Goal: Task Accomplishment & Management: Use online tool/utility

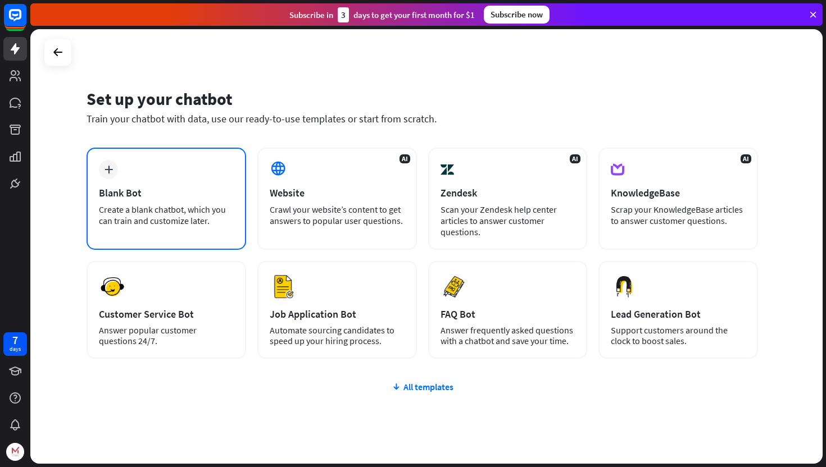
click at [209, 213] on div "Create a blank chatbot, which you can train and customize later." at bounding box center [166, 215] width 135 height 22
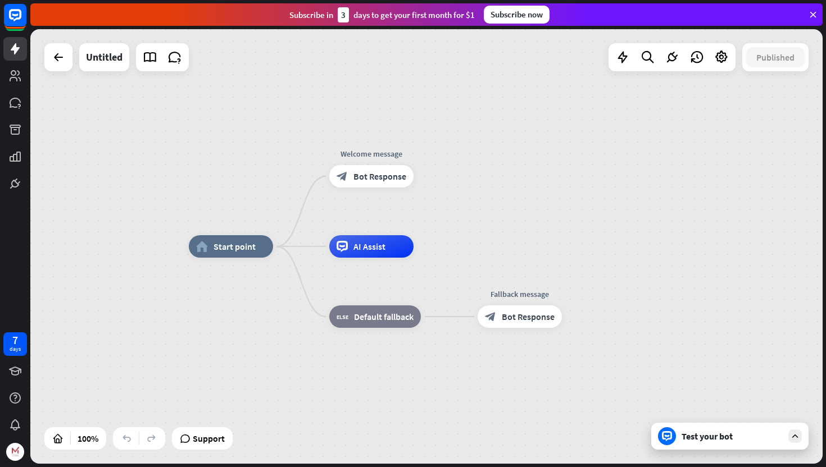
click at [71, 56] on div at bounding box center [58, 57] width 28 height 28
click at [66, 56] on div at bounding box center [58, 57] width 22 height 22
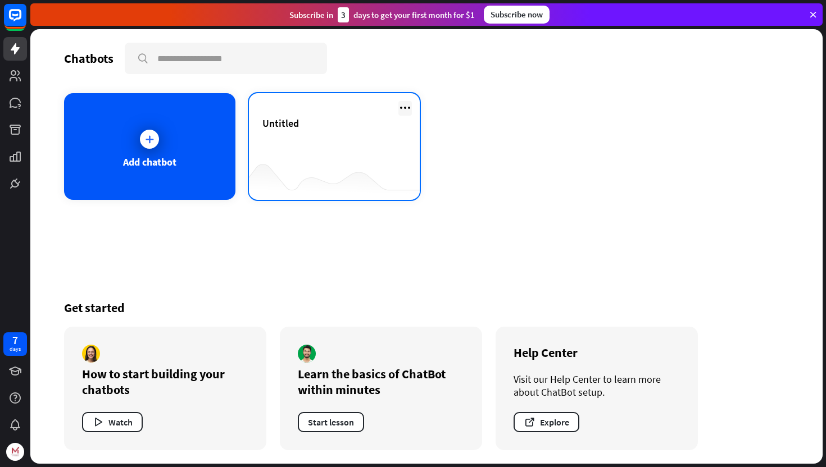
click at [403, 112] on icon at bounding box center [404, 107] width 13 height 13
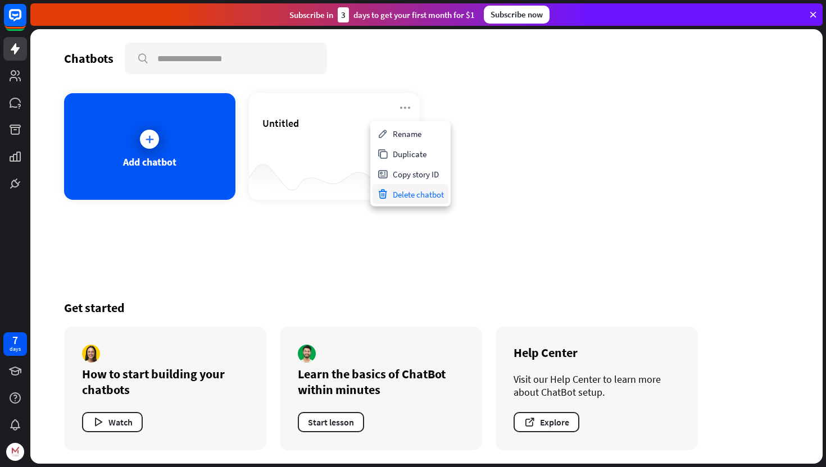
click at [394, 194] on div "Delete chatbot" at bounding box center [410, 194] width 76 height 20
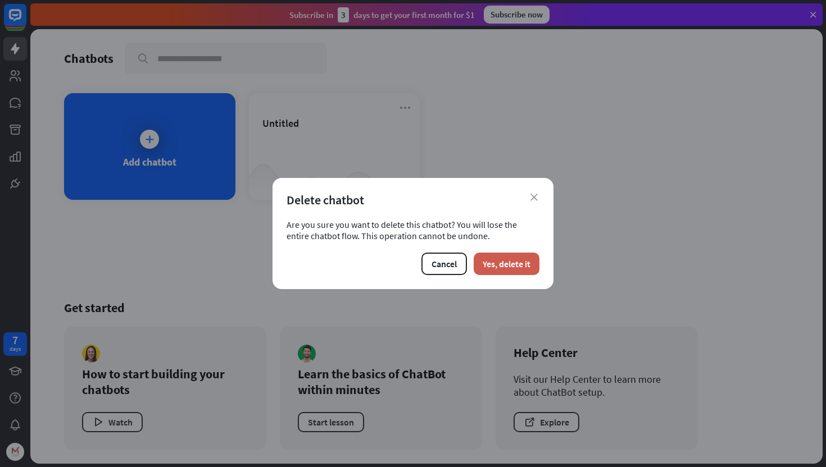
click at [493, 260] on button "Yes, delete it" at bounding box center [507, 264] width 66 height 22
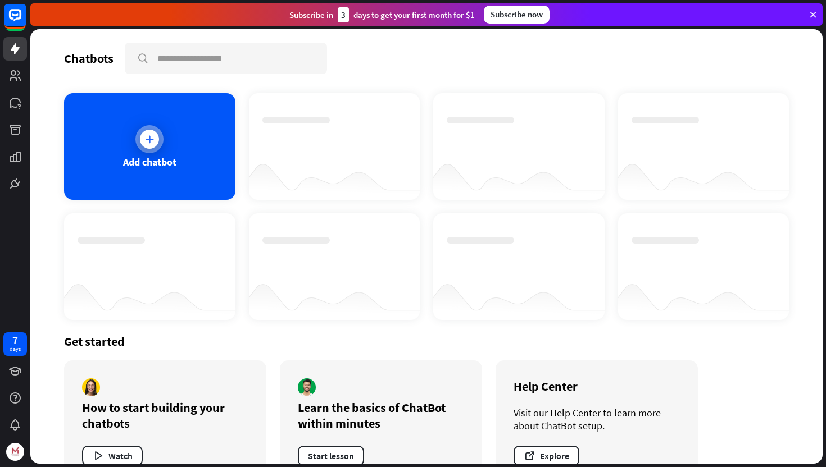
click at [157, 138] on div at bounding box center [149, 139] width 19 height 19
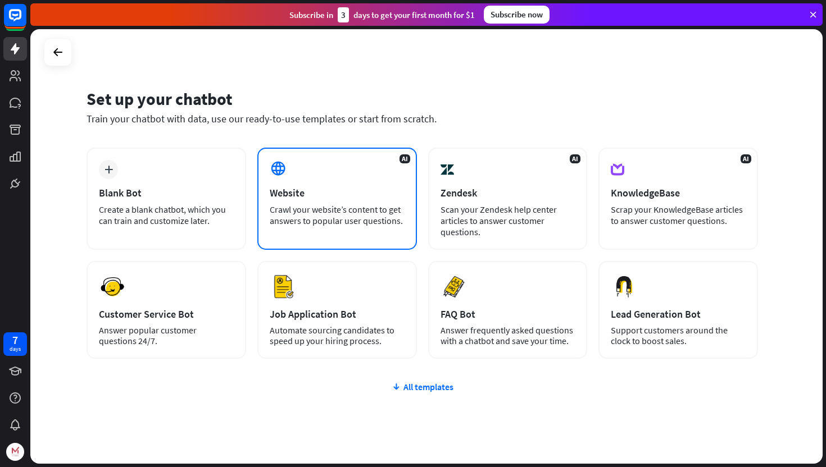
click at [292, 193] on div "Website" at bounding box center [337, 192] width 135 height 13
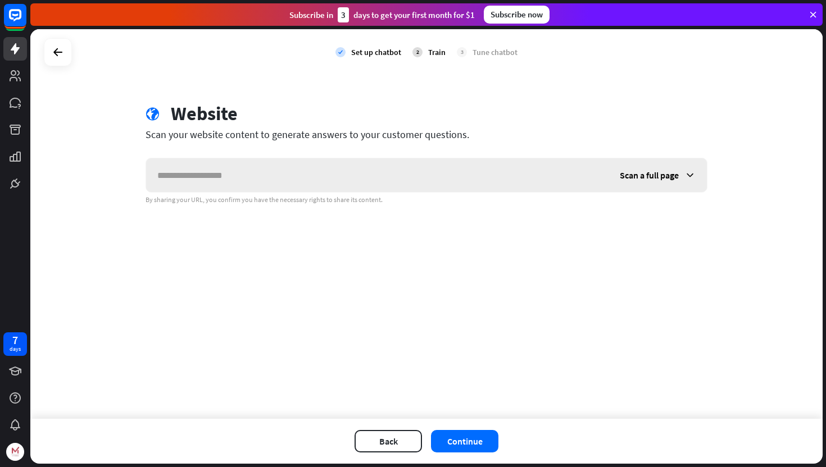
click at [309, 181] on input "text" at bounding box center [377, 175] width 462 height 34
click at [634, 178] on span "Scan a full page" at bounding box center [649, 175] width 59 height 11
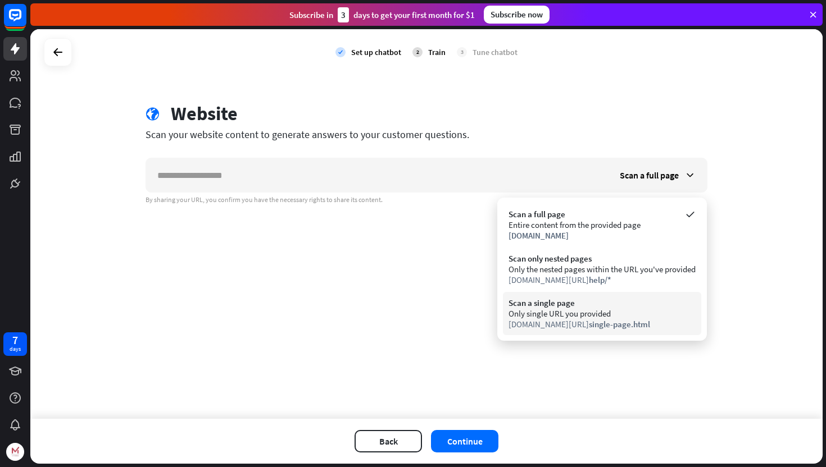
click at [589, 322] on span "single-page.html" at bounding box center [619, 324] width 61 height 11
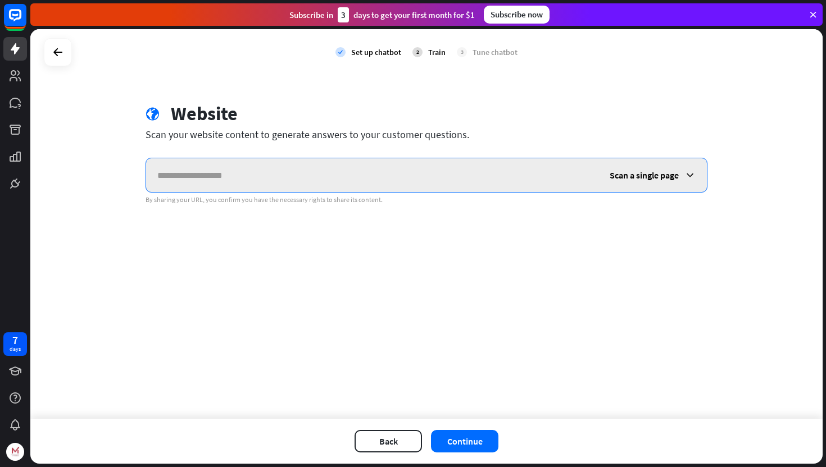
click at [467, 165] on input "text" at bounding box center [372, 175] width 452 height 34
type input "**********"
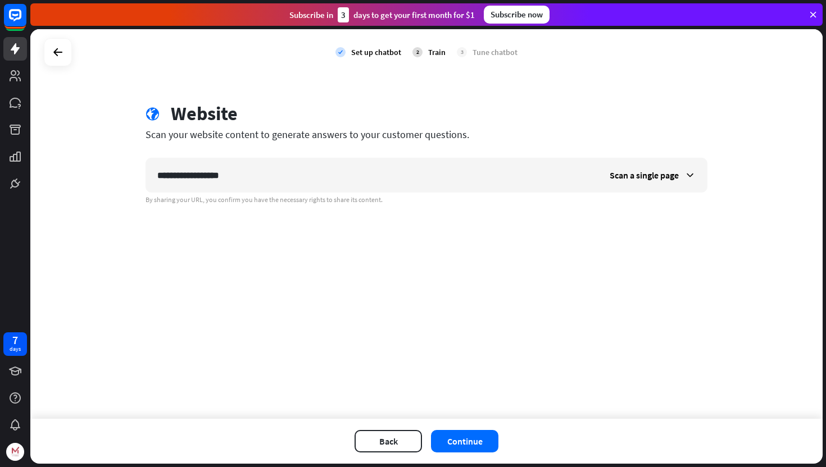
click at [638, 242] on div "**********" at bounding box center [426, 224] width 792 height 390
click at [486, 448] on button "Continue" at bounding box center [464, 441] width 67 height 22
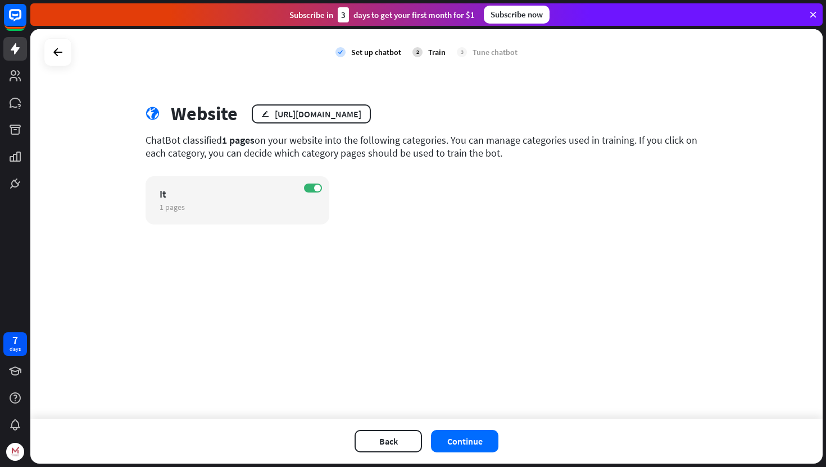
click at [486, 448] on button "Continue" at bounding box center [464, 441] width 67 height 22
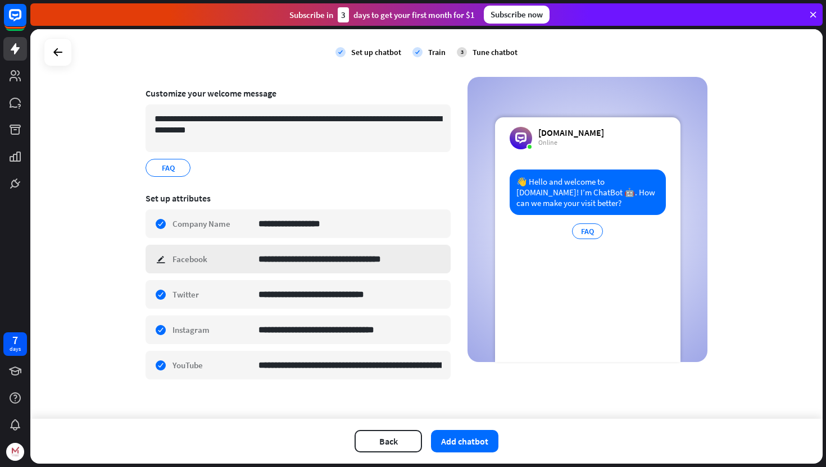
scroll to position [81, 0]
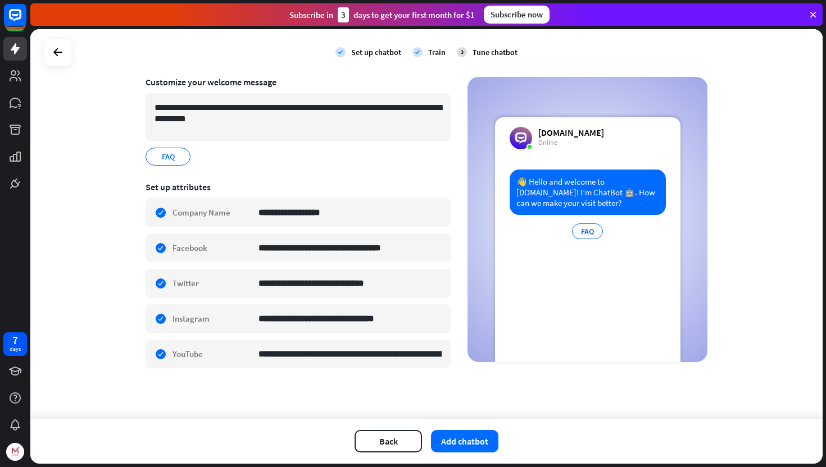
click at [591, 208] on div "👋 Hello and welcome to [DOMAIN_NAME]! I’m ChatBot 🤖. How can we make your visit…" at bounding box center [587, 192] width 156 height 45
click at [454, 438] on button "Add chatbot" at bounding box center [464, 441] width 67 height 22
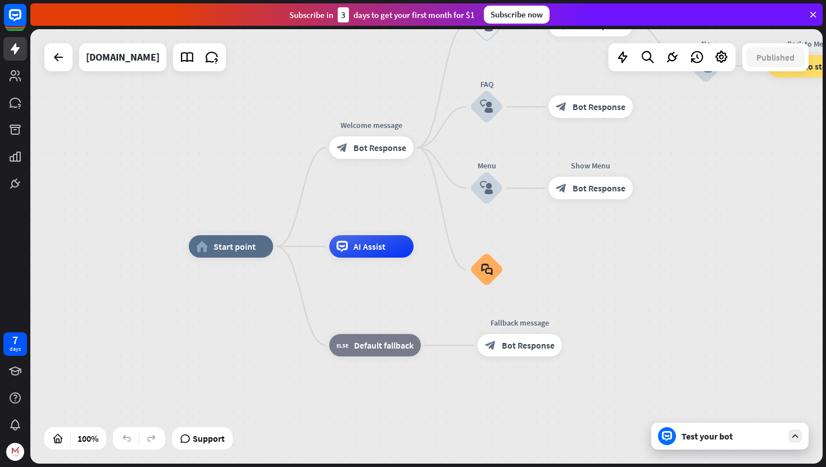
click at [717, 439] on div "Test your bot" at bounding box center [731, 436] width 101 height 11
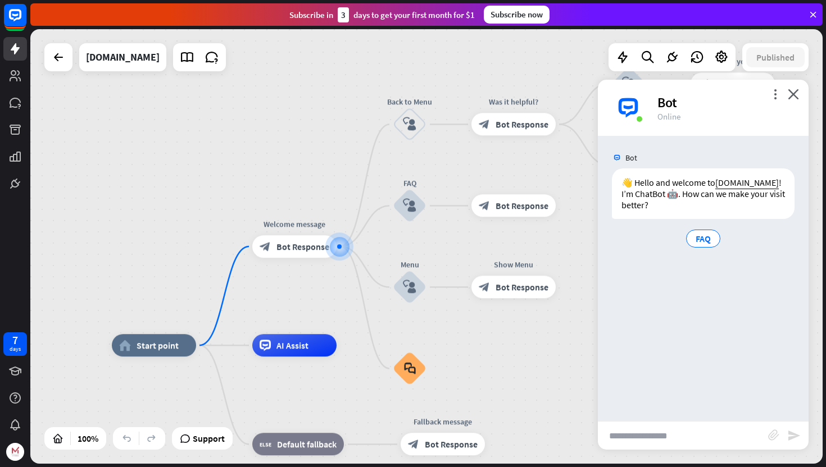
click at [648, 430] on input "text" at bounding box center [683, 436] width 170 height 28
type input "****"
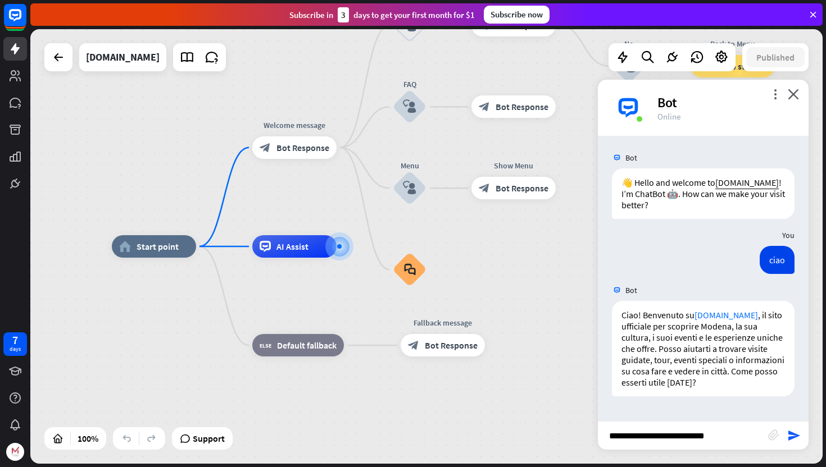
type input "**********"
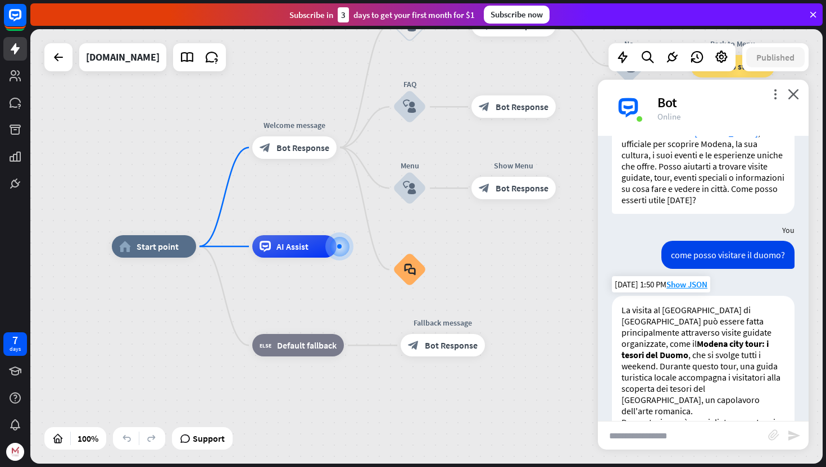
scroll to position [372, 0]
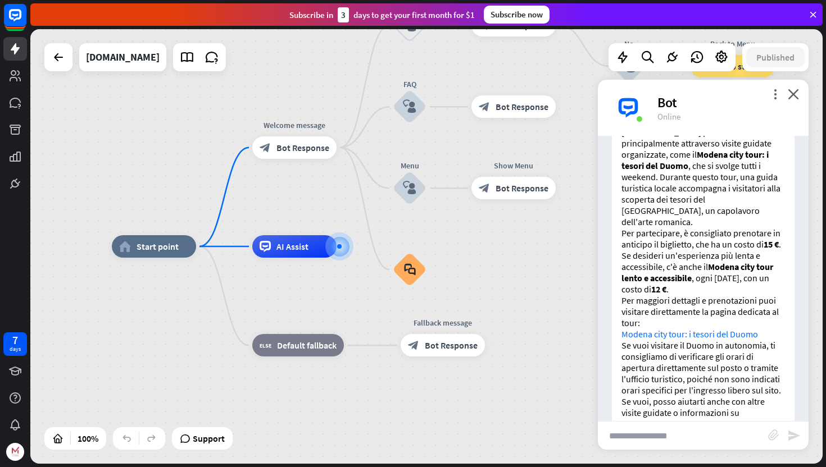
click at [672, 438] on input "text" at bounding box center [683, 436] width 170 height 28
type input "**********"
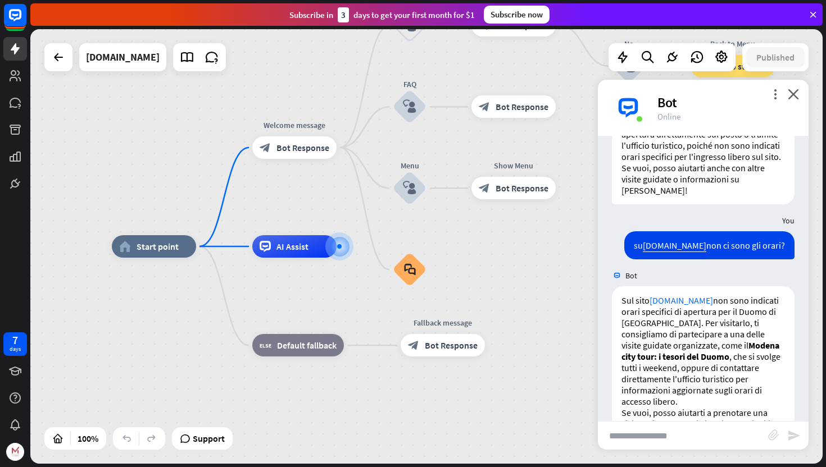
scroll to position [605, 0]
type input "*"
type input "**"
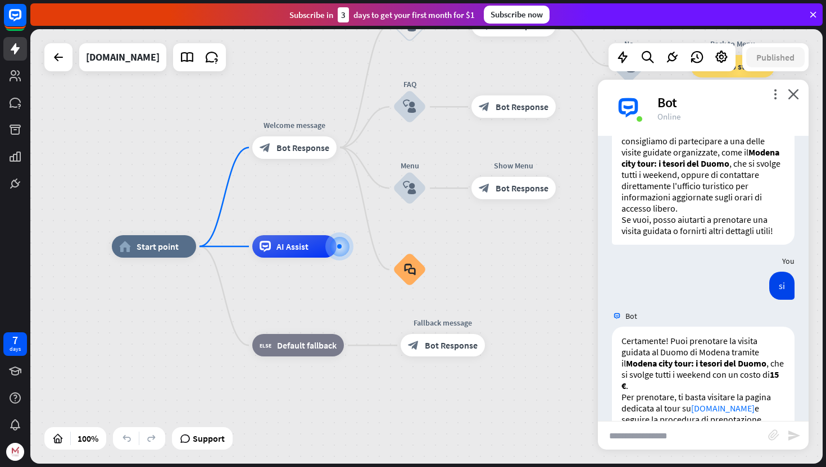
scroll to position [839, 0]
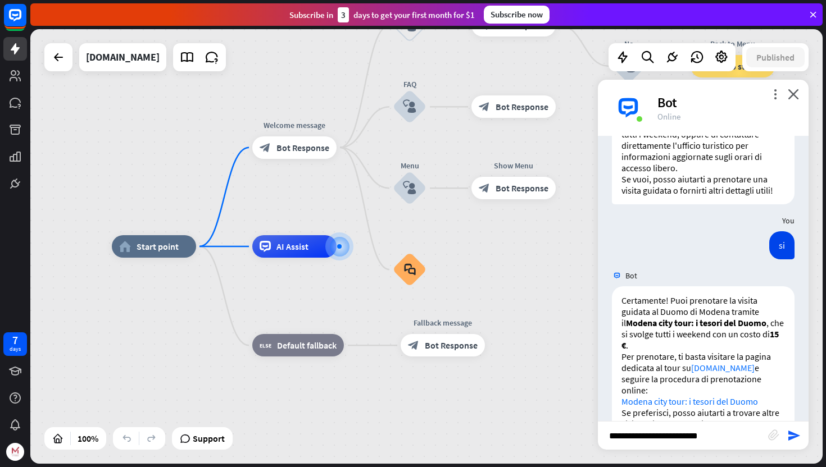
type input "**********"
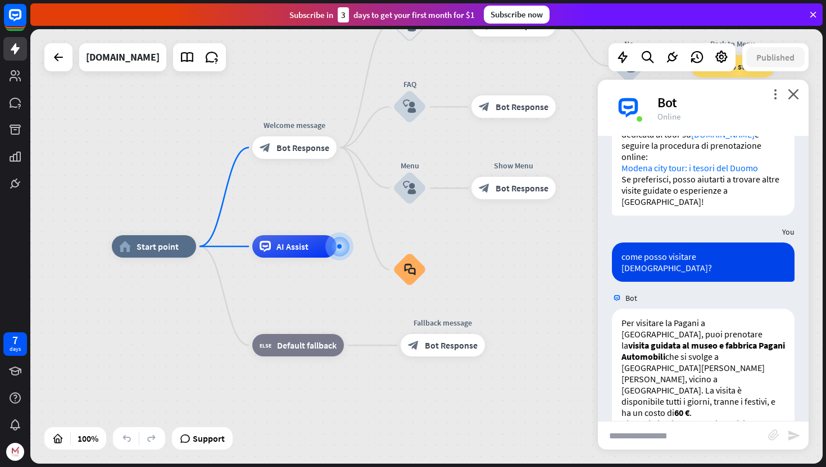
scroll to position [1073, 0]
type input "**********"
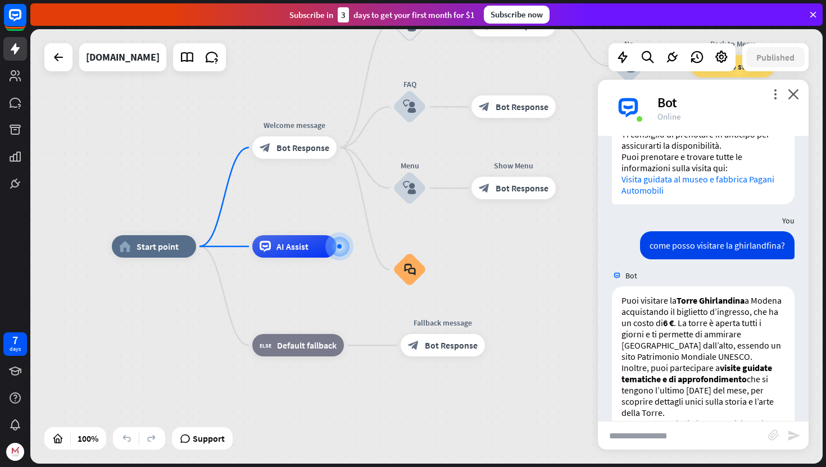
scroll to position [1363, 0]
type input "**********"
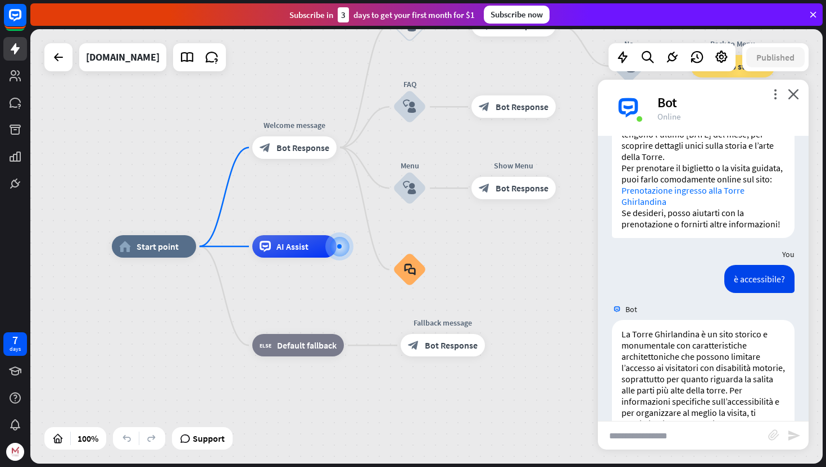
scroll to position [1619, 0]
click at [52, 54] on icon at bounding box center [58, 57] width 13 height 13
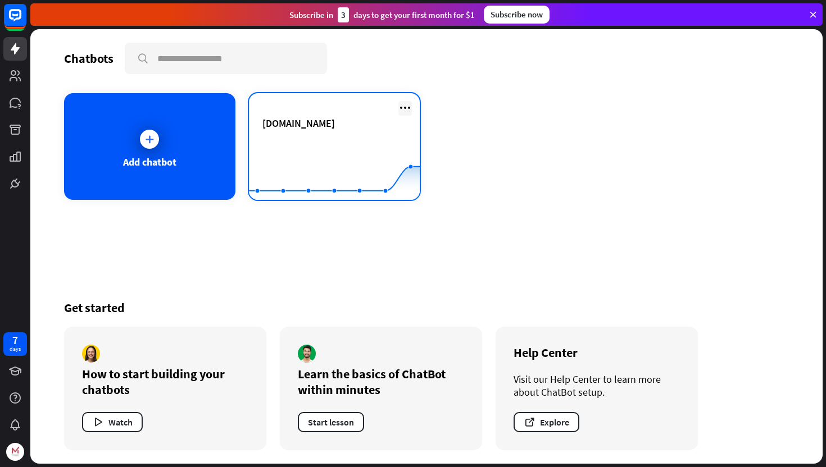
click at [404, 115] on div at bounding box center [404, 108] width 13 height 15
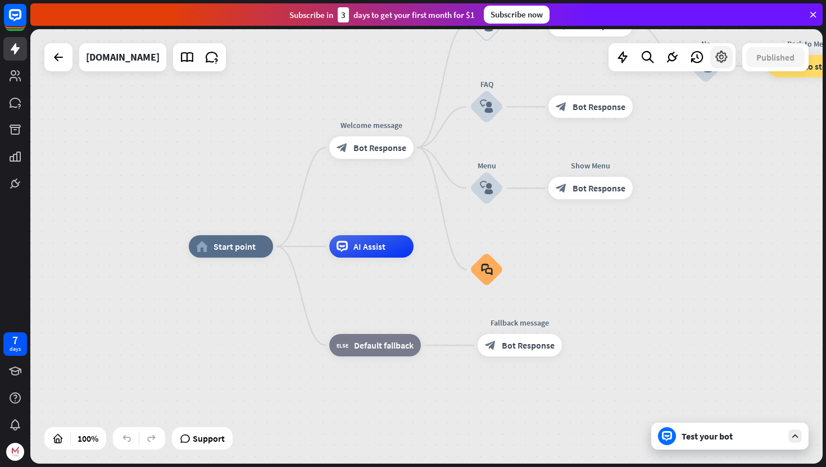
click at [722, 58] on icon at bounding box center [721, 57] width 15 height 15
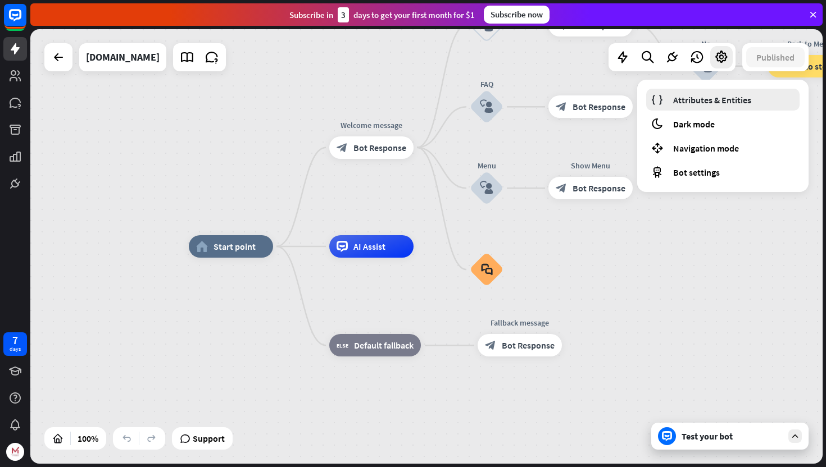
click at [716, 102] on span "Attributes & Entities" at bounding box center [712, 99] width 78 height 11
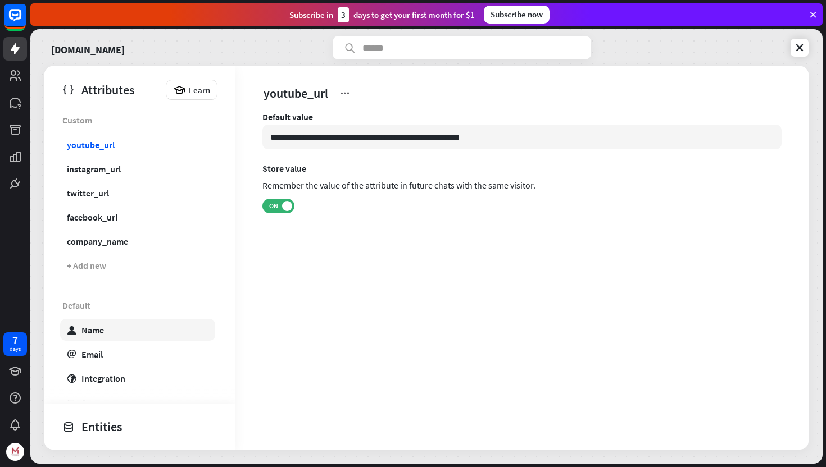
click at [108, 338] on link "user Name" at bounding box center [137, 330] width 155 height 22
type input "*******"
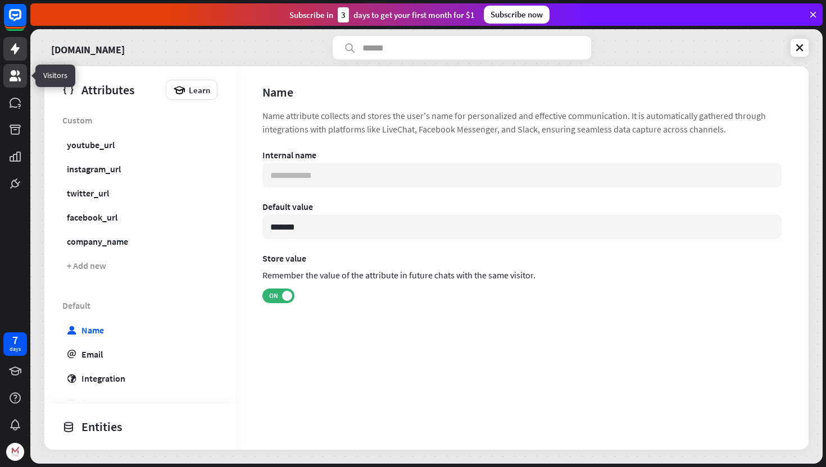
click at [13, 76] on icon at bounding box center [14, 75] width 13 height 13
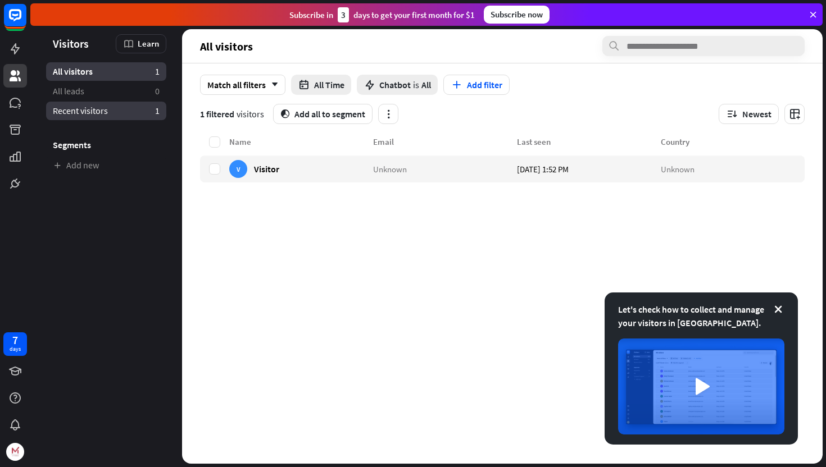
click at [91, 110] on span "Recent visitors" at bounding box center [80, 111] width 55 height 12
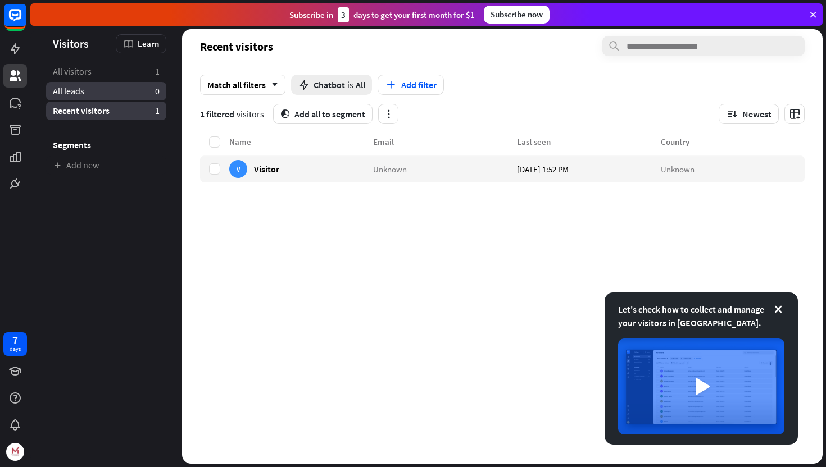
click at [95, 89] on link "All leads 0" at bounding box center [106, 91] width 120 height 19
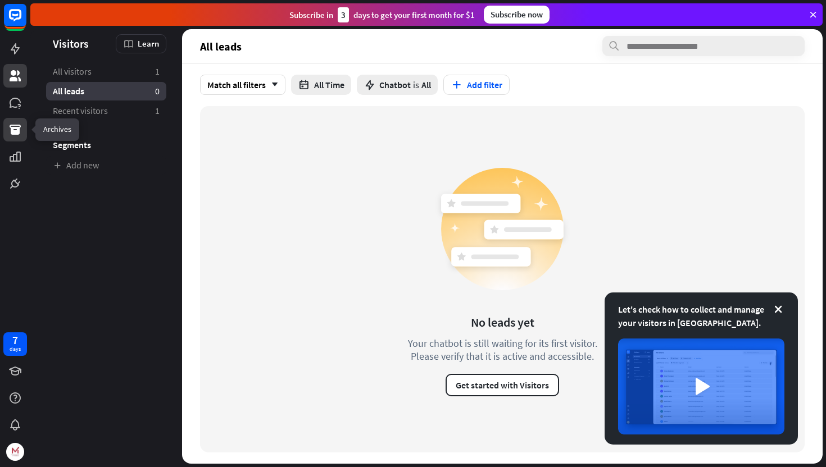
click at [18, 131] on icon at bounding box center [15, 130] width 11 height 10
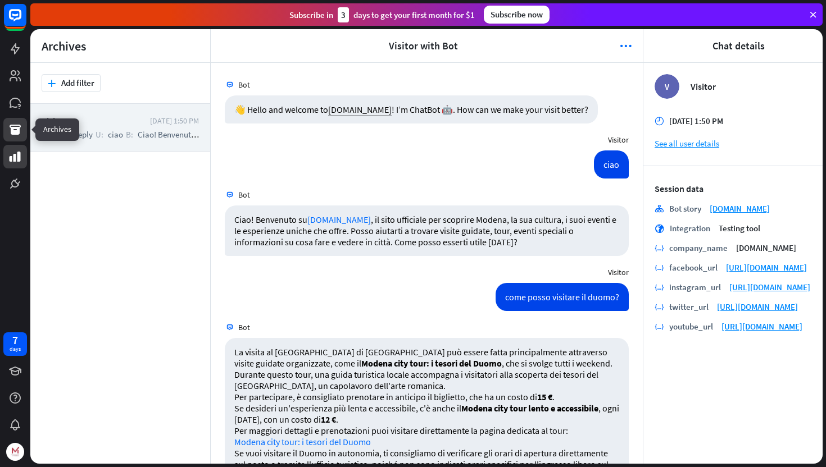
scroll to position [896, 0]
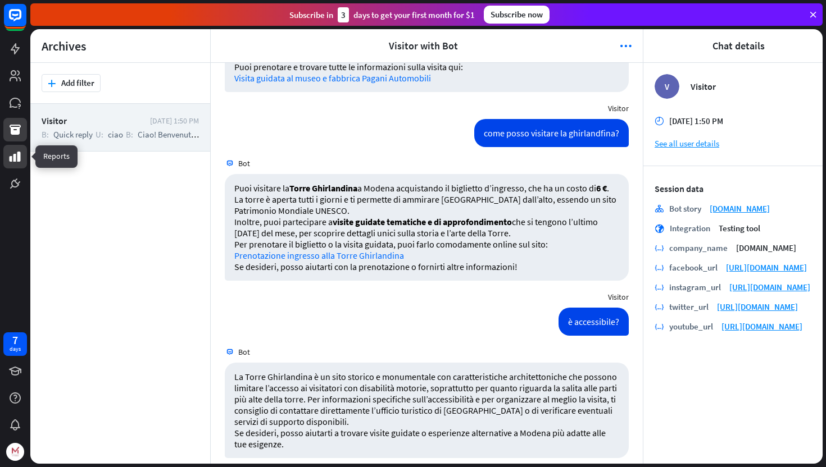
click at [21, 163] on link at bounding box center [15, 157] width 24 height 24
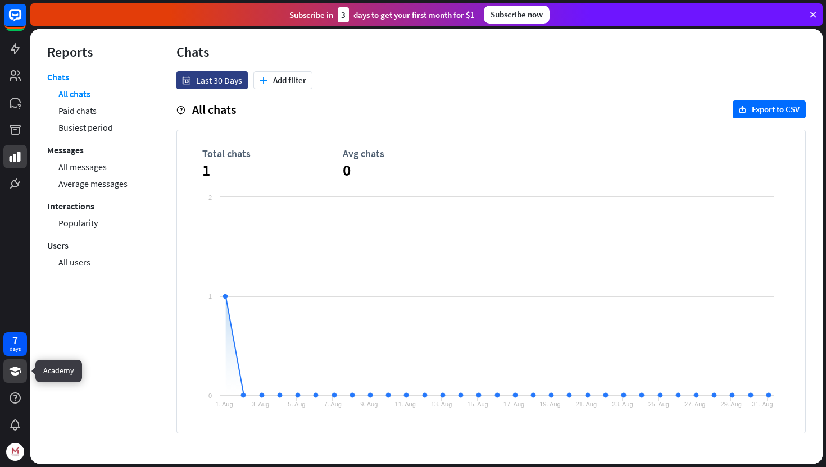
click at [14, 376] on icon at bounding box center [14, 371] width 13 height 13
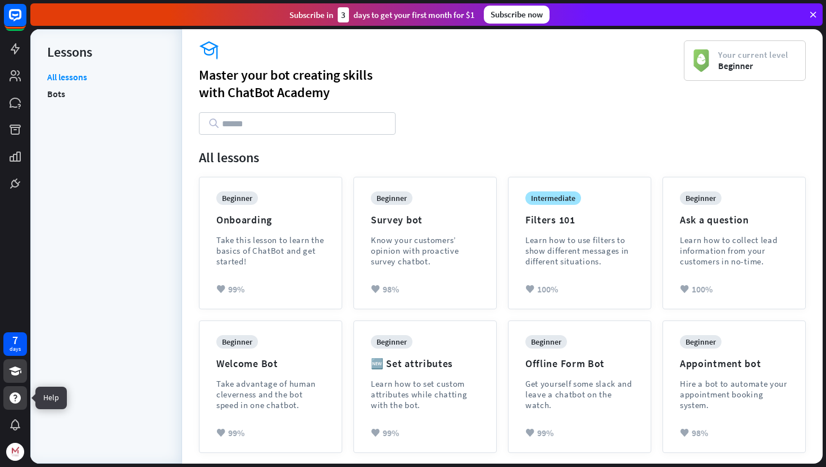
click at [11, 399] on icon at bounding box center [15, 398] width 11 height 11
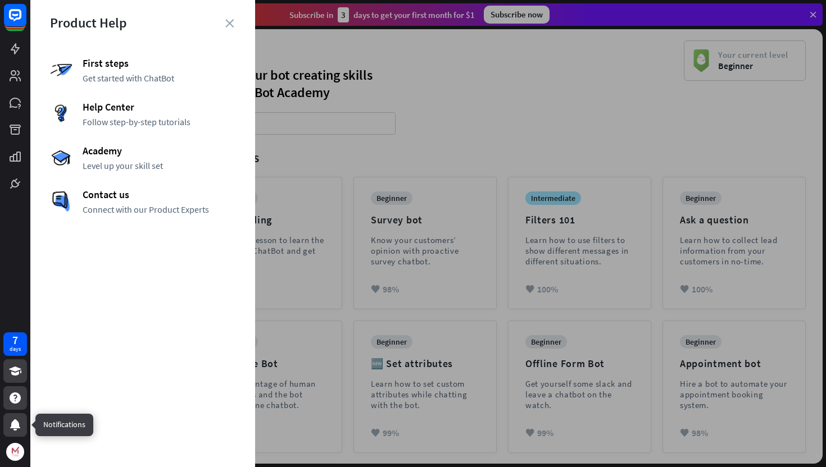
click at [15, 431] on icon at bounding box center [14, 424] width 13 height 13
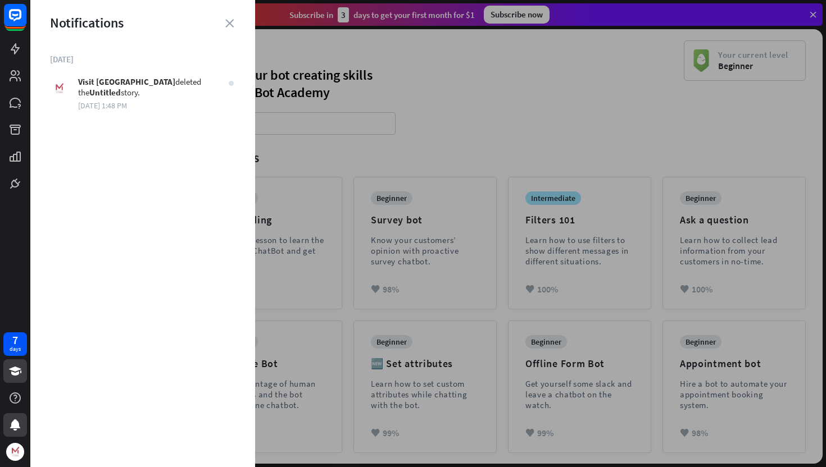
click at [236, 30] on div "Notifications" at bounding box center [142, 22] width 225 height 17
click at [236, 26] on div "Notifications" at bounding box center [142, 22] width 225 height 17
click at [230, 25] on icon "close" at bounding box center [229, 23] width 8 height 8
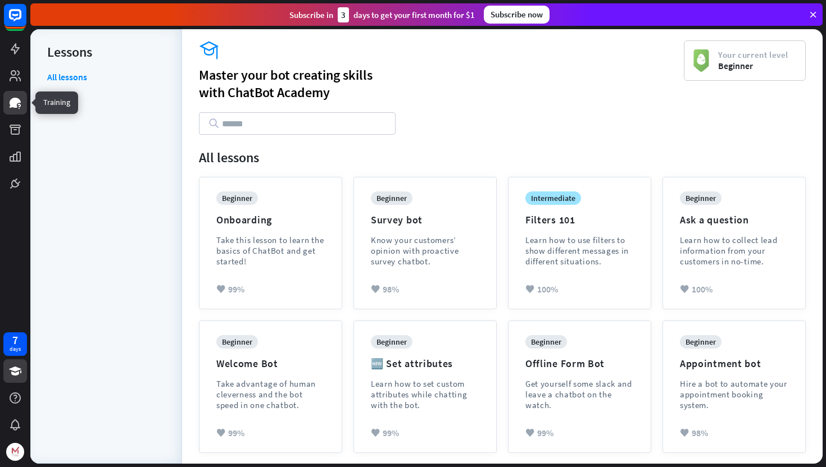
click at [22, 103] on link at bounding box center [15, 103] width 24 height 24
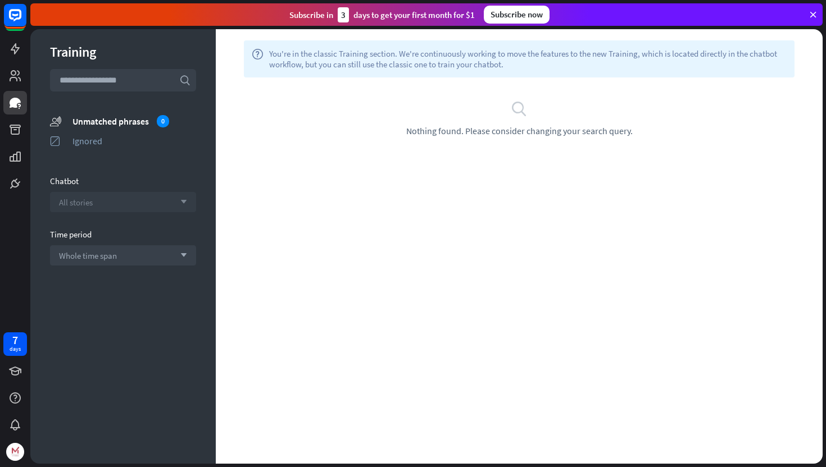
click at [110, 201] on div "All stories arrow_down" at bounding box center [123, 202] width 146 height 20
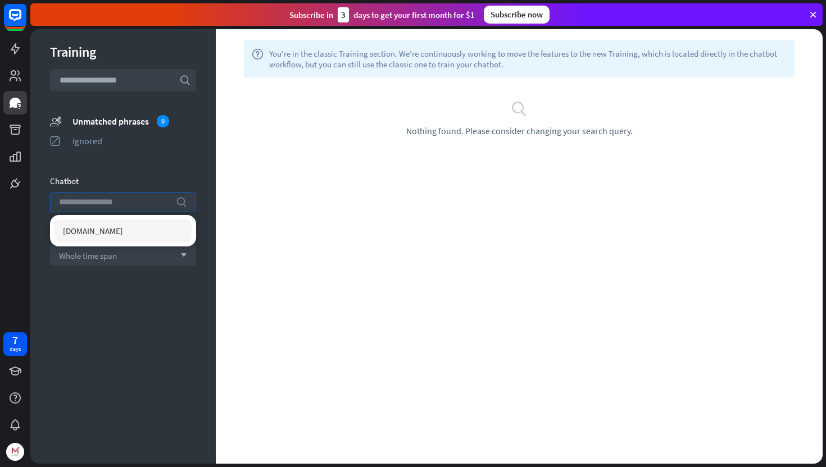
click at [110, 200] on input "search" at bounding box center [114, 202] width 111 height 19
click at [129, 179] on div "Chatbot" at bounding box center [123, 181] width 146 height 11
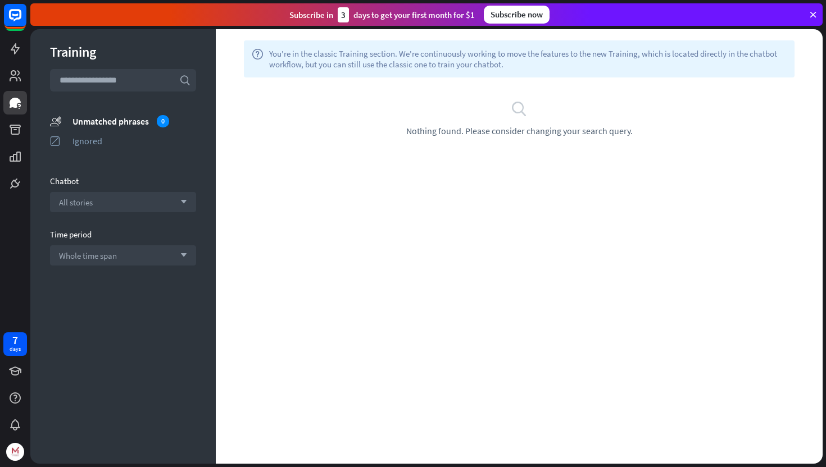
click at [130, 75] on input "text" at bounding box center [123, 80] width 146 height 22
click at [19, 129] on icon at bounding box center [15, 130] width 11 height 10
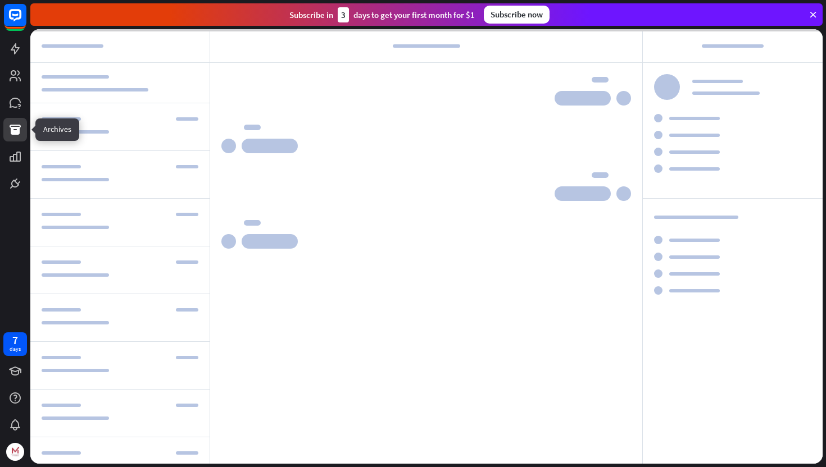
scroll to position [896, 0]
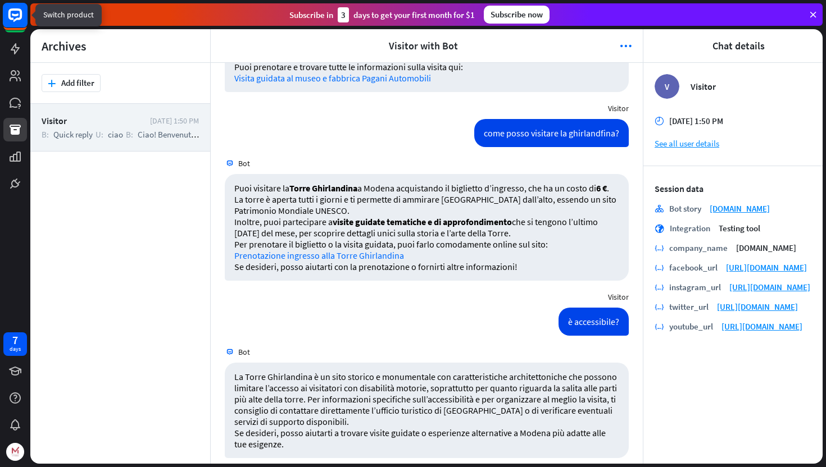
click at [15, 20] on icon at bounding box center [14, 14] width 13 height 13
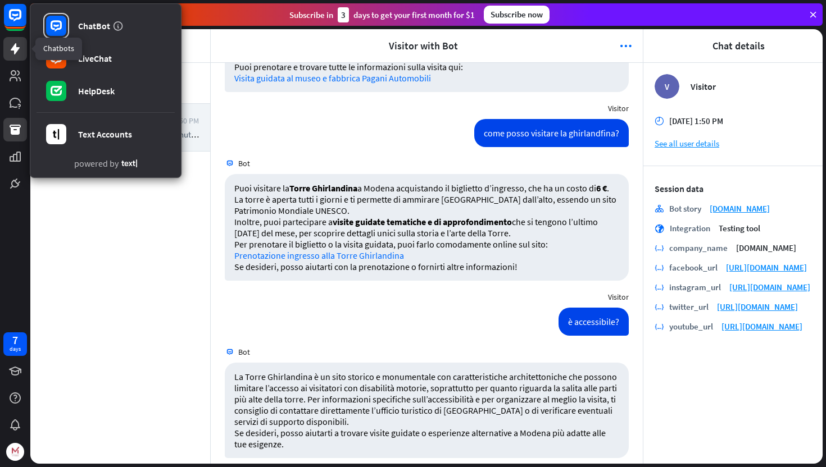
click at [13, 52] on icon at bounding box center [14, 48] width 13 height 13
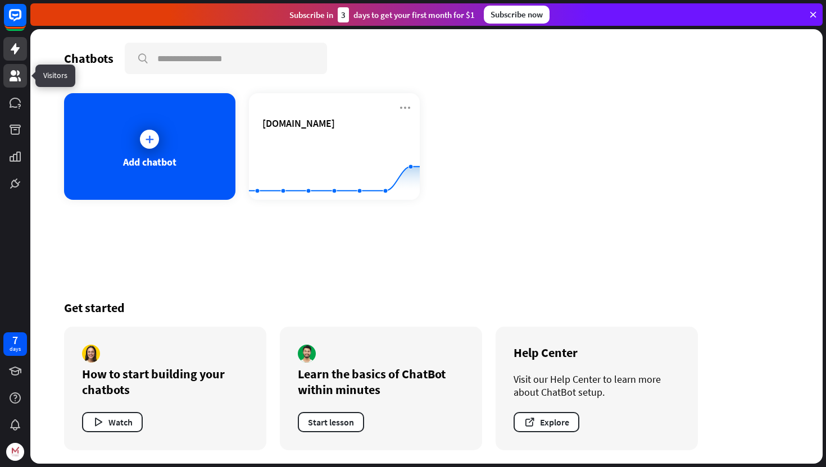
click at [11, 78] on icon at bounding box center [15, 75] width 11 height 11
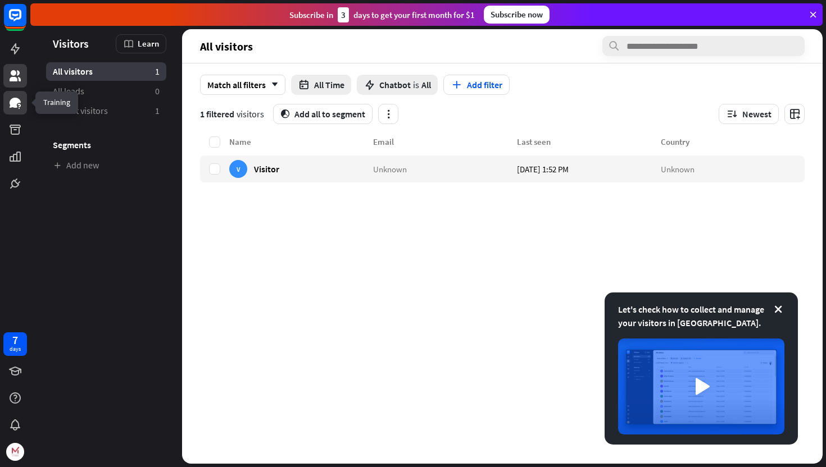
click at [13, 111] on link at bounding box center [15, 103] width 24 height 24
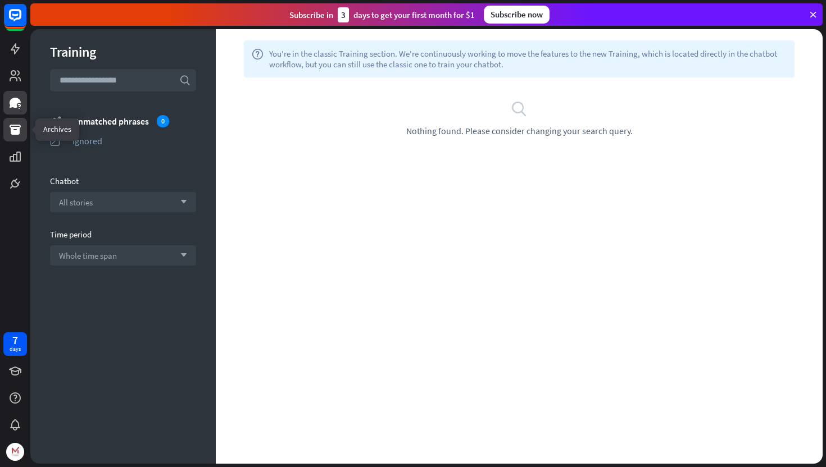
click at [15, 136] on icon at bounding box center [14, 129] width 13 height 13
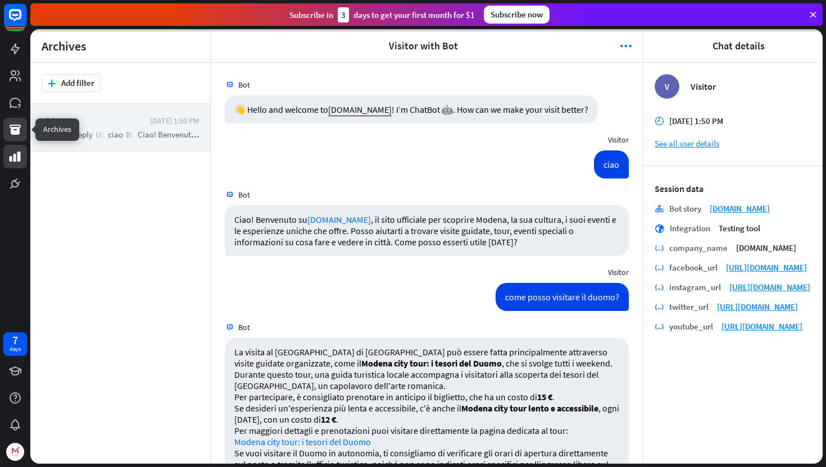
scroll to position [896, 0]
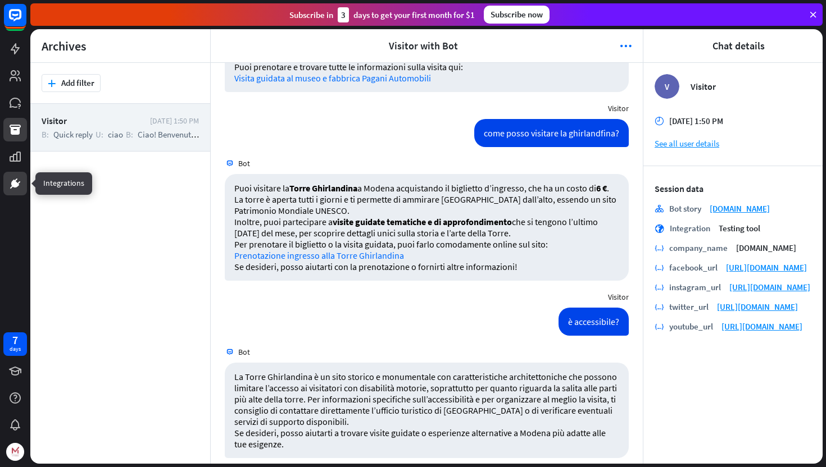
click at [17, 193] on link at bounding box center [15, 184] width 24 height 24
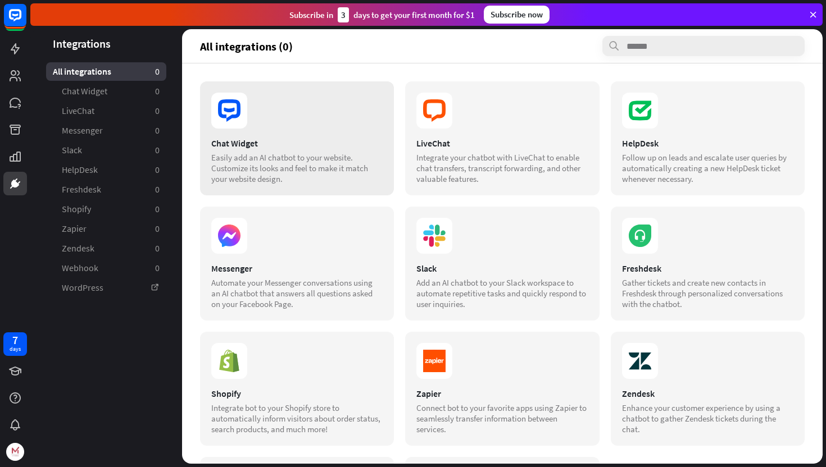
click at [326, 173] on div "Easily add an AI chatbot to your website. Customize its looks and feel to make …" at bounding box center [296, 168] width 171 height 32
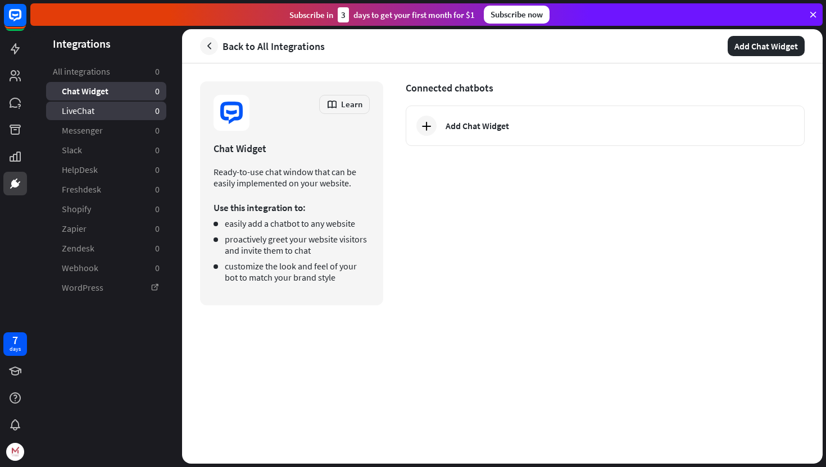
click at [95, 110] on link "LiveChat 0" at bounding box center [106, 111] width 120 height 19
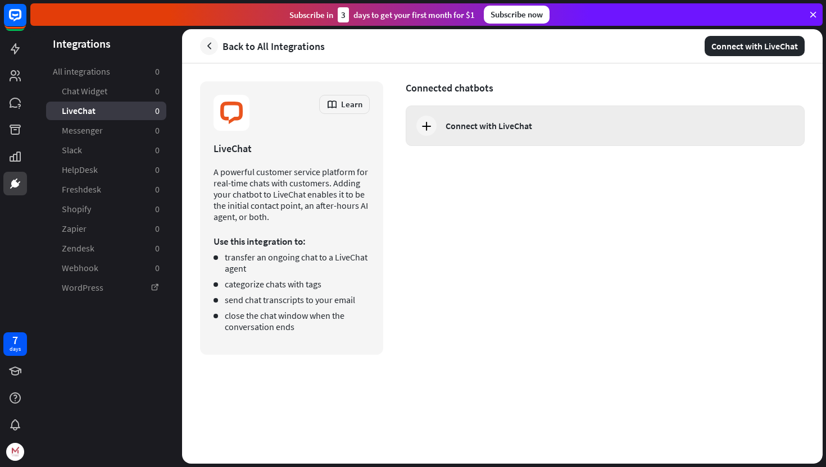
click at [474, 130] on div "Connect with LiveChat" at bounding box center [488, 125] width 86 height 11
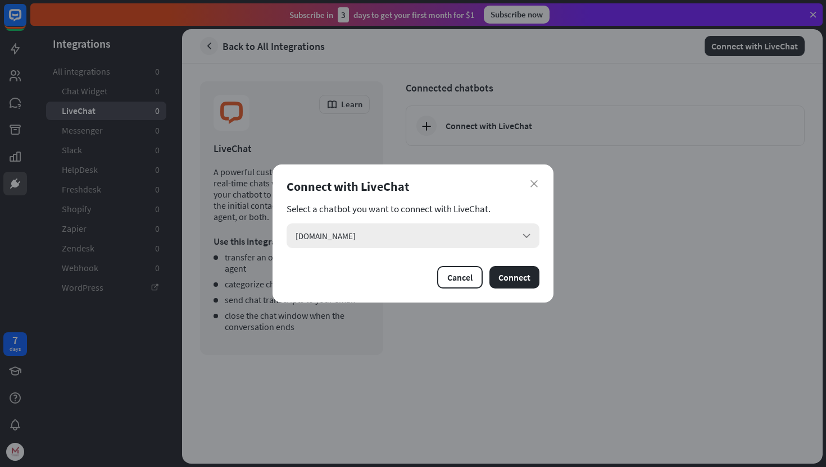
click at [395, 234] on div "[DOMAIN_NAME] arrow_down" at bounding box center [412, 236] width 253 height 25
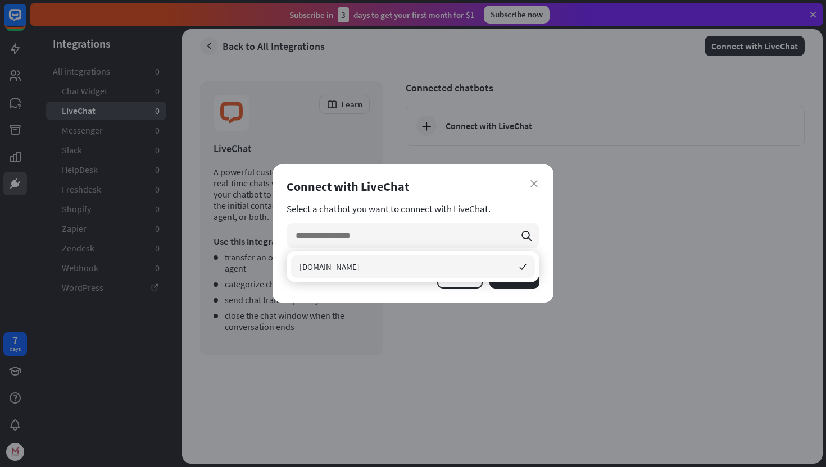
click at [374, 266] on div "[DOMAIN_NAME] checked" at bounding box center [413, 267] width 244 height 22
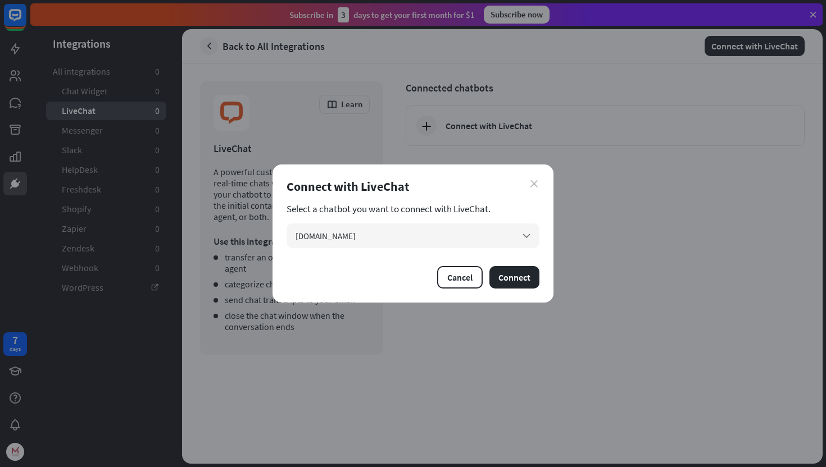
click at [536, 186] on icon "close" at bounding box center [533, 183] width 7 height 7
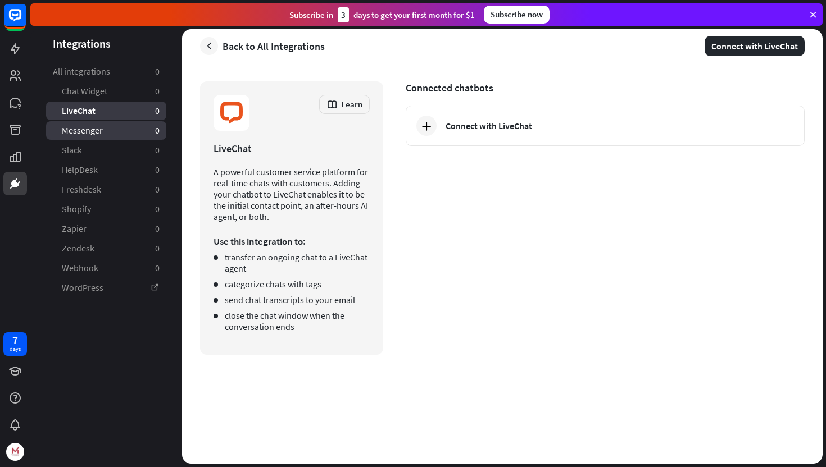
click at [99, 126] on span "Messenger" at bounding box center [82, 131] width 41 height 12
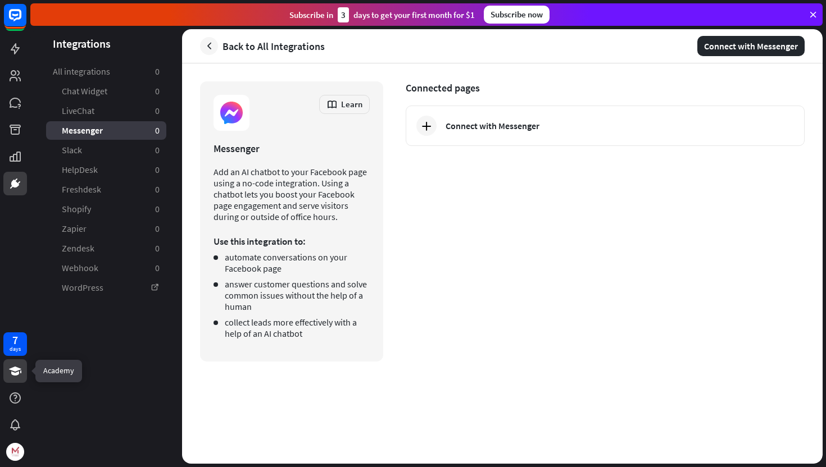
click at [14, 377] on icon at bounding box center [14, 371] width 13 height 13
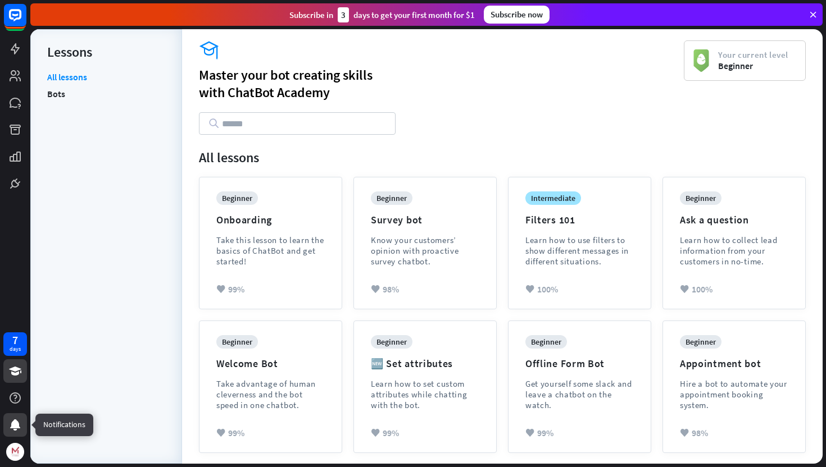
click at [10, 430] on icon at bounding box center [14, 424] width 13 height 13
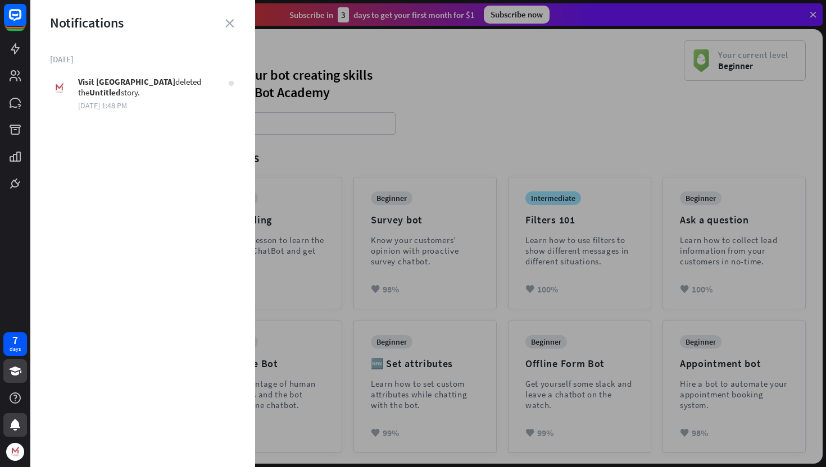
click at [168, 85] on p "Visit Modena deleted the Untitled story." at bounding box center [147, 86] width 138 height 21
click at [231, 25] on icon "close" at bounding box center [229, 23] width 8 height 8
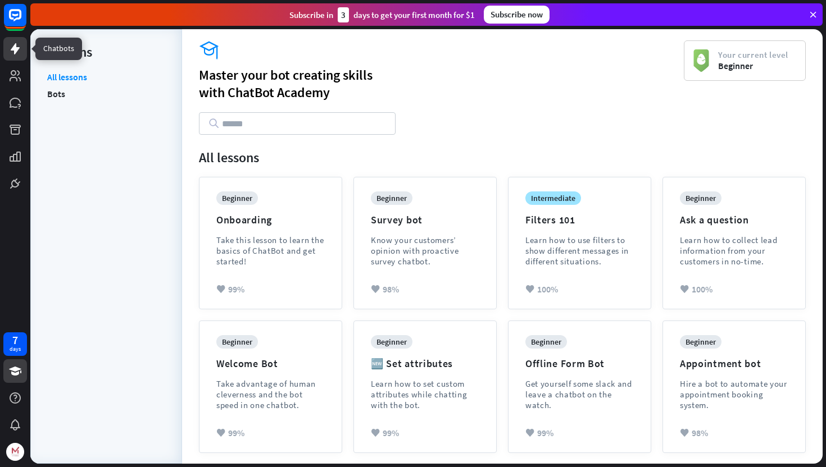
click at [19, 53] on icon at bounding box center [14, 48] width 13 height 13
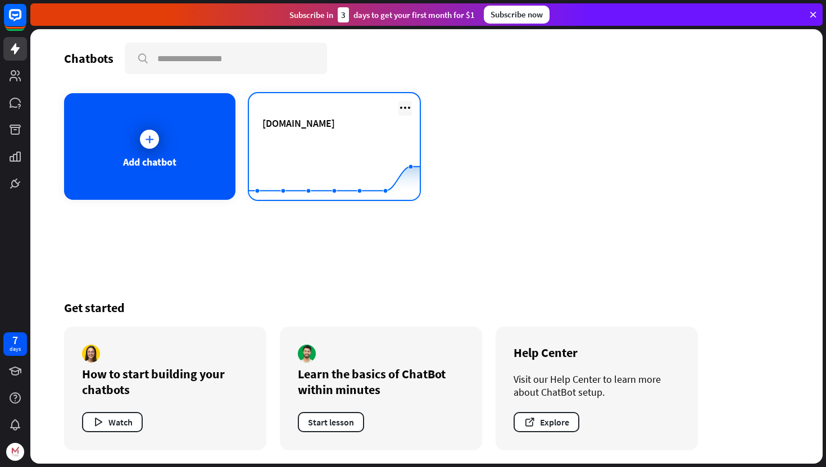
click at [409, 107] on icon at bounding box center [404, 107] width 13 height 13
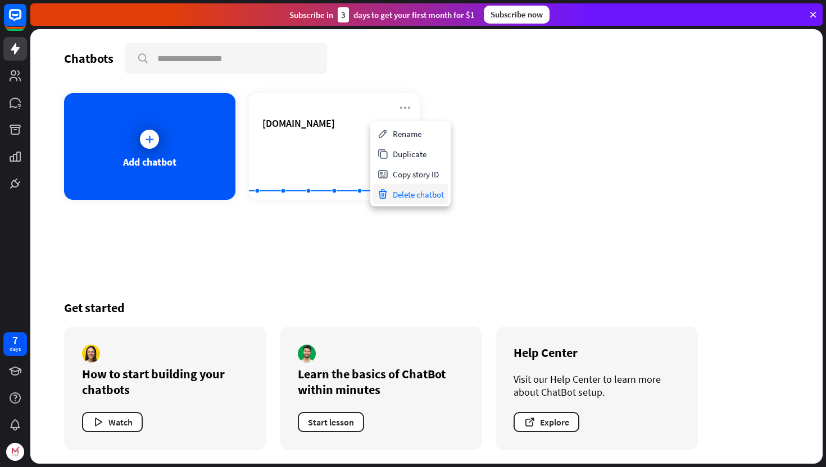
click at [407, 197] on div "Delete chatbot" at bounding box center [410, 194] width 76 height 20
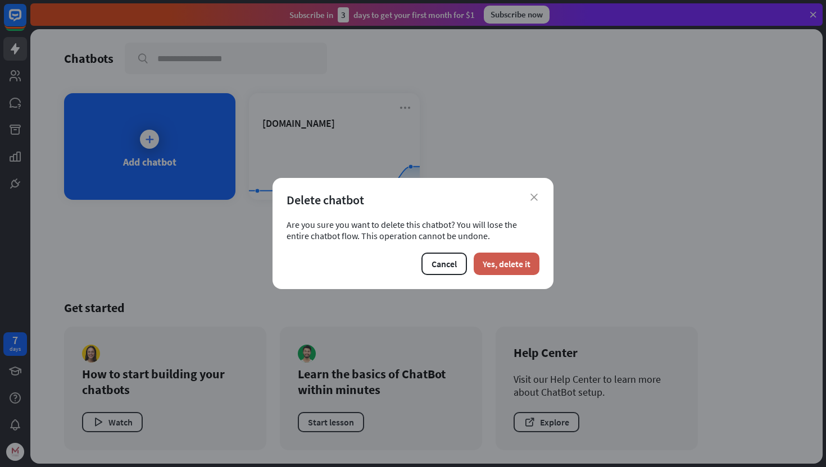
click at [516, 263] on button "Yes, delete it" at bounding box center [507, 264] width 66 height 22
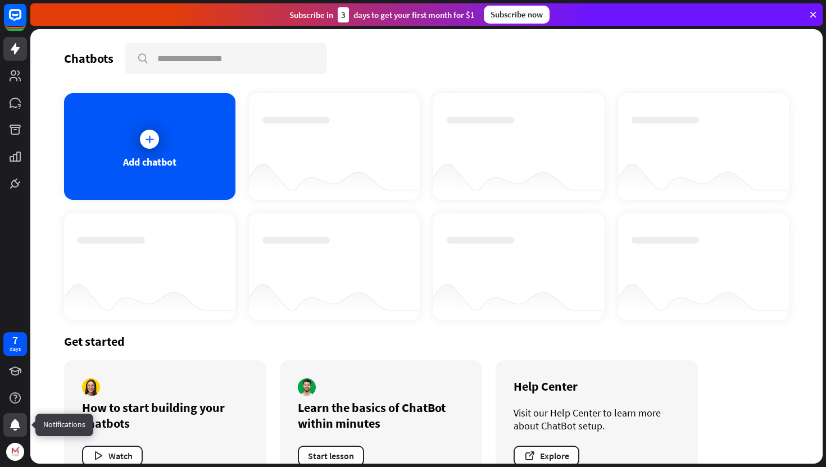
click at [17, 427] on icon at bounding box center [15, 425] width 10 height 11
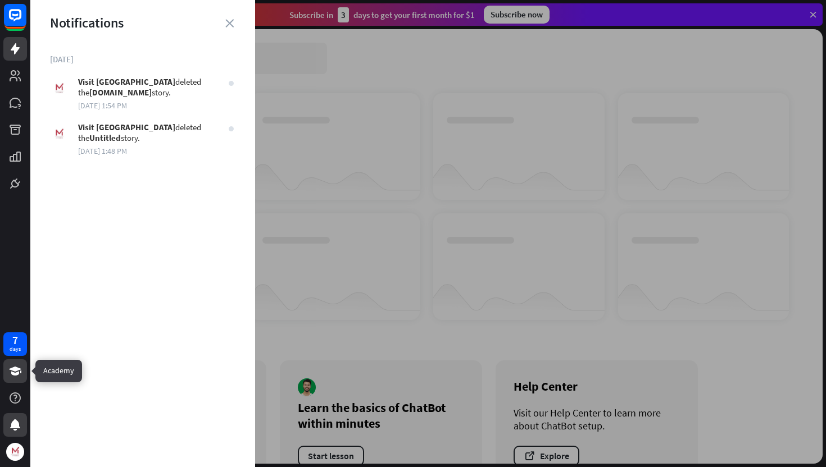
click at [15, 373] on icon at bounding box center [15, 371] width 12 height 9
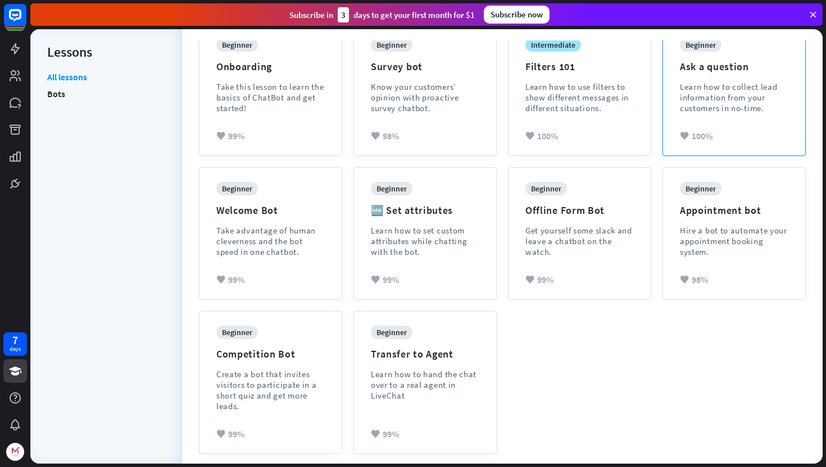
scroll to position [154, 0]
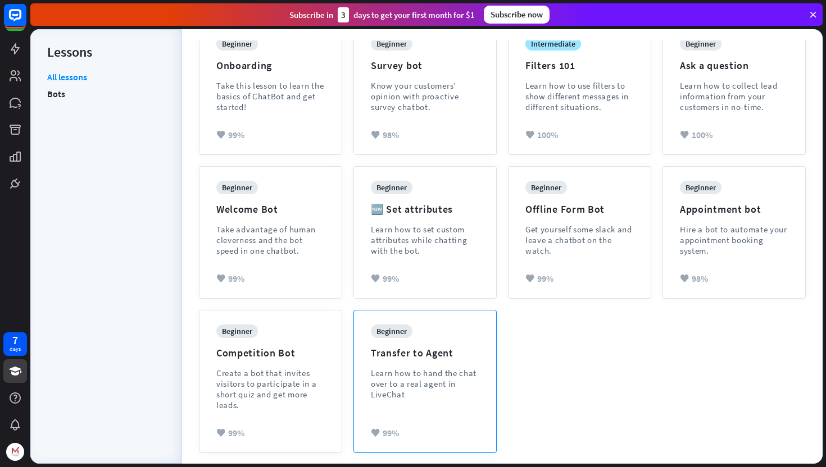
click at [459, 371] on div "Learn how to hand the chat over to a real agent in LiveChat" at bounding box center [425, 384] width 108 height 32
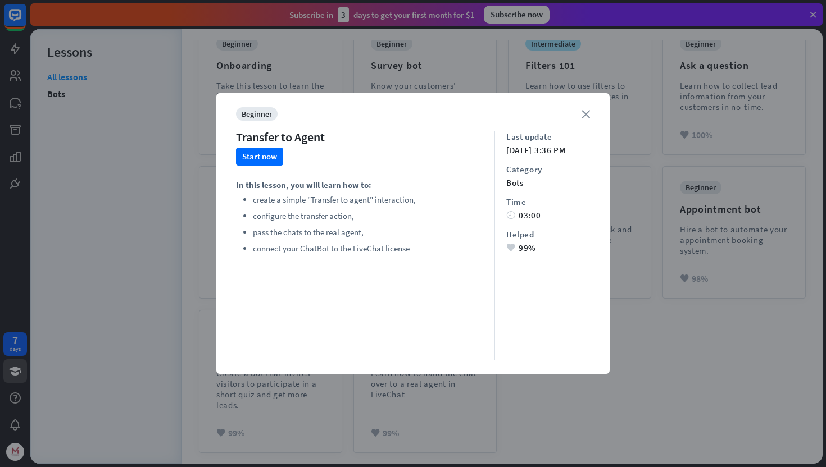
click at [586, 116] on icon "close" at bounding box center [585, 114] width 8 height 8
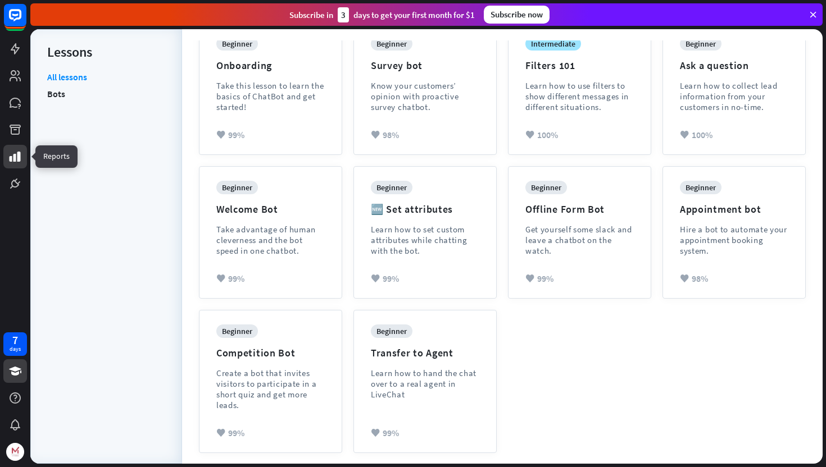
click at [13, 161] on icon at bounding box center [15, 157] width 11 height 10
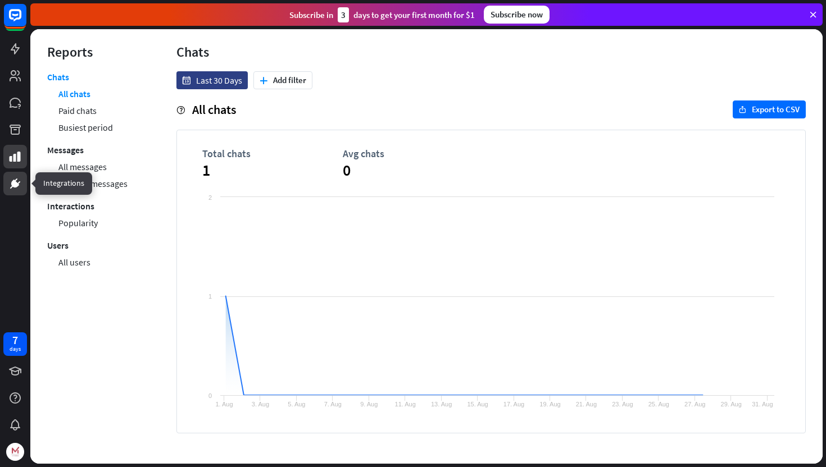
click at [15, 186] on icon at bounding box center [15, 184] width 8 height 8
